Goal: Task Accomplishment & Management: Complete application form

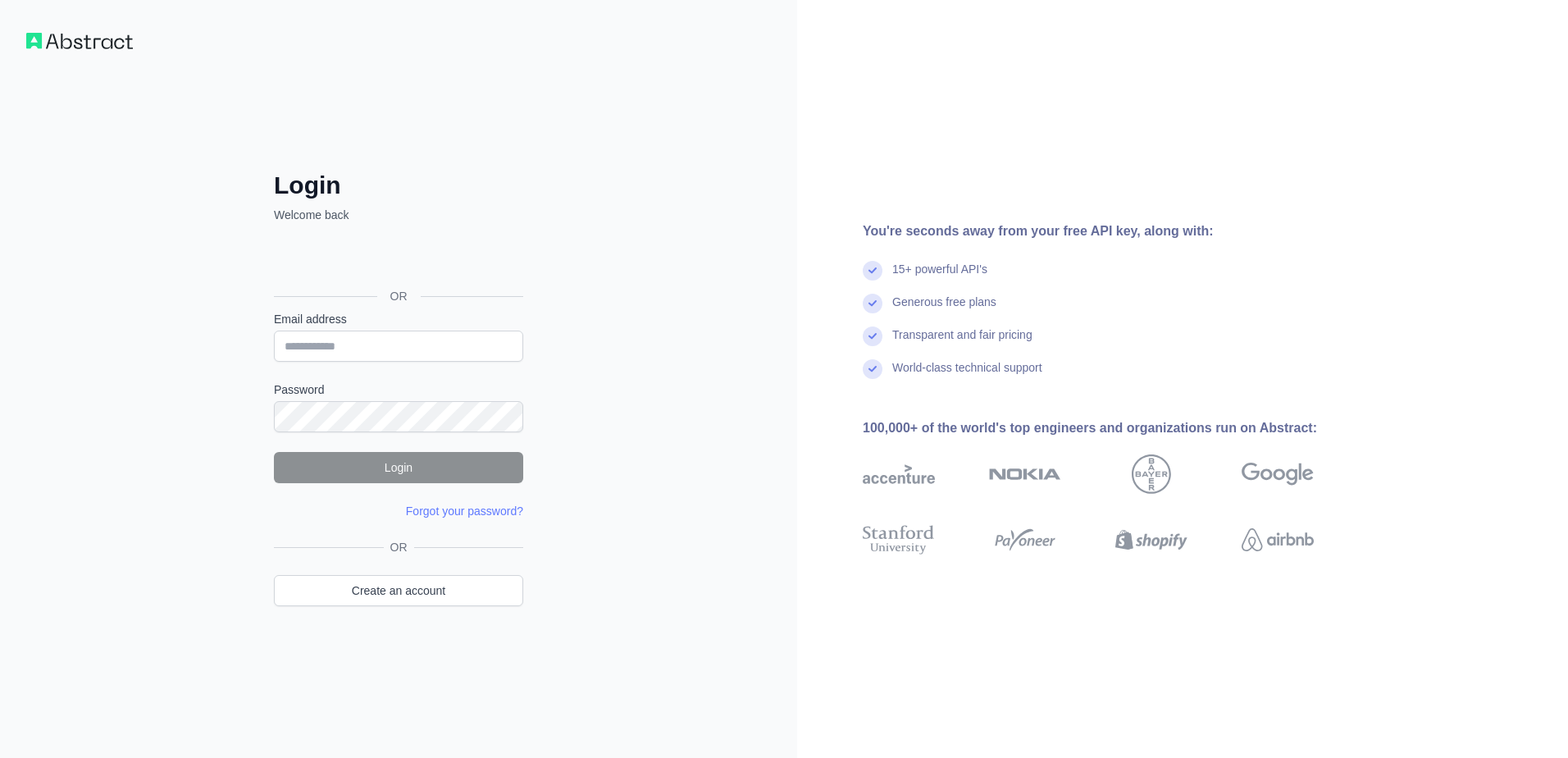
click at [99, 48] on img at bounding box center [79, 41] width 107 height 16
click at [37, 29] on div "Login Welcome back OR Email address Password Login Forgot your password? Please…" at bounding box center [399, 379] width 797 height 758
click at [31, 31] on div "Login Welcome back OR Email address Password Login Forgot your password? Please…" at bounding box center [399, 379] width 797 height 758
